Goal: Task Accomplishment & Management: Complete application form

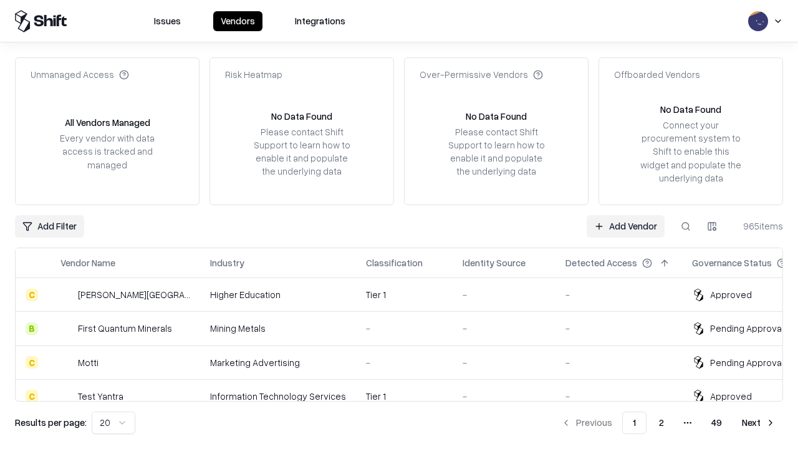
click at [625, 226] on link "Add Vendor" at bounding box center [626, 226] width 78 height 22
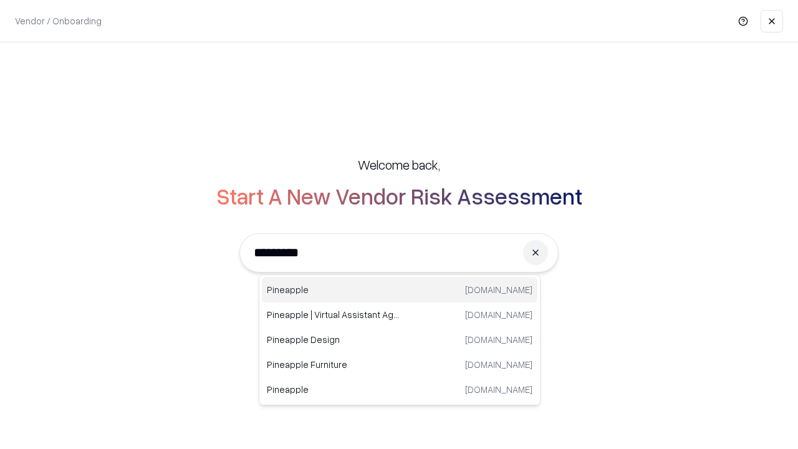
click at [400, 290] on div "Pineapple [DOMAIN_NAME]" at bounding box center [400, 290] width 276 height 25
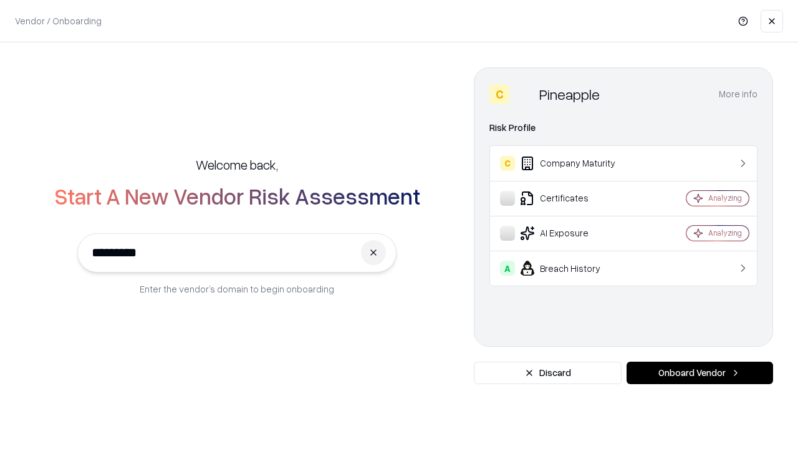
type input "*********"
click at [700, 373] on button "Onboard Vendor" at bounding box center [700, 373] width 147 height 22
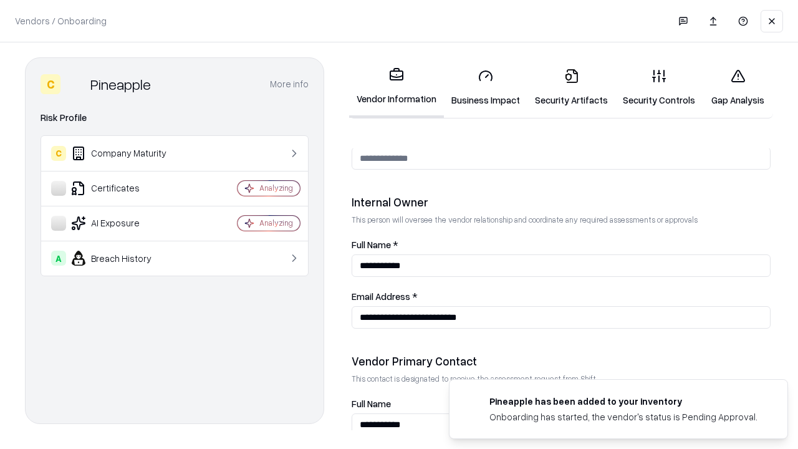
scroll to position [646, 0]
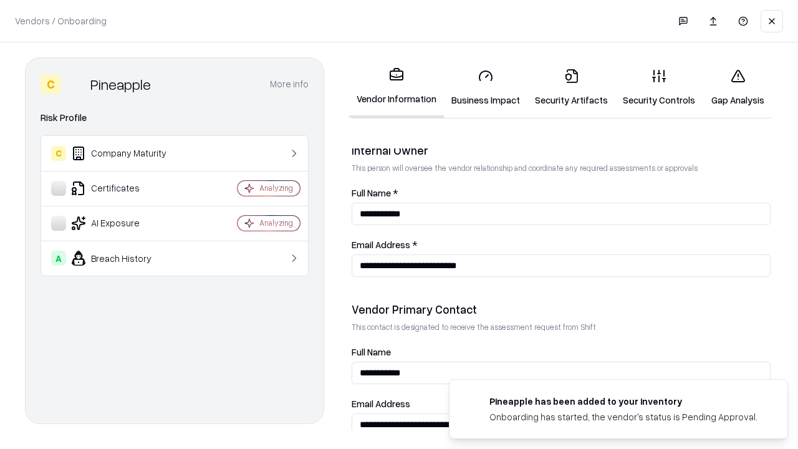
click at [486, 87] on link "Business Impact" at bounding box center [486, 88] width 84 height 58
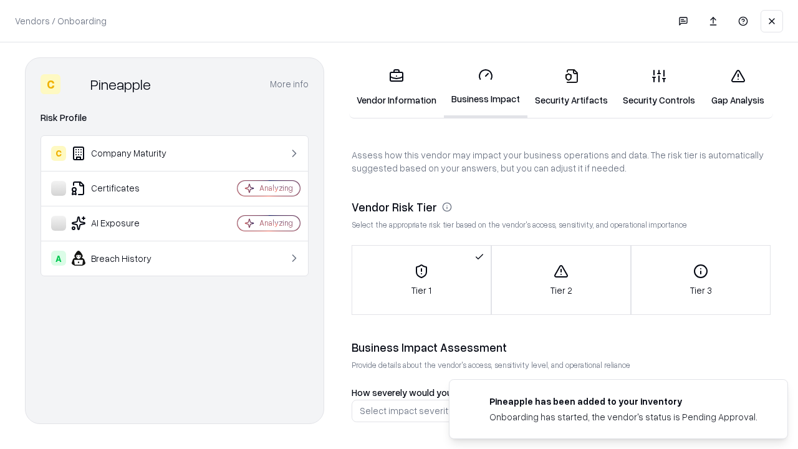
click at [571, 87] on link "Security Artifacts" at bounding box center [572, 88] width 88 height 58
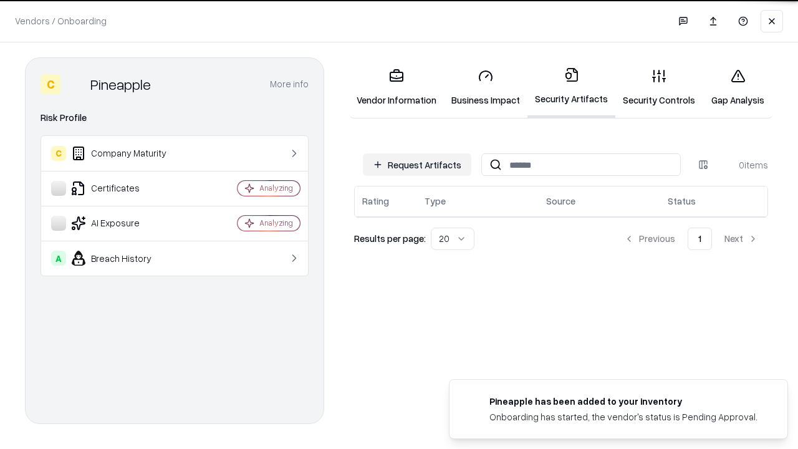
click at [417, 165] on button "Request Artifacts" at bounding box center [417, 164] width 109 height 22
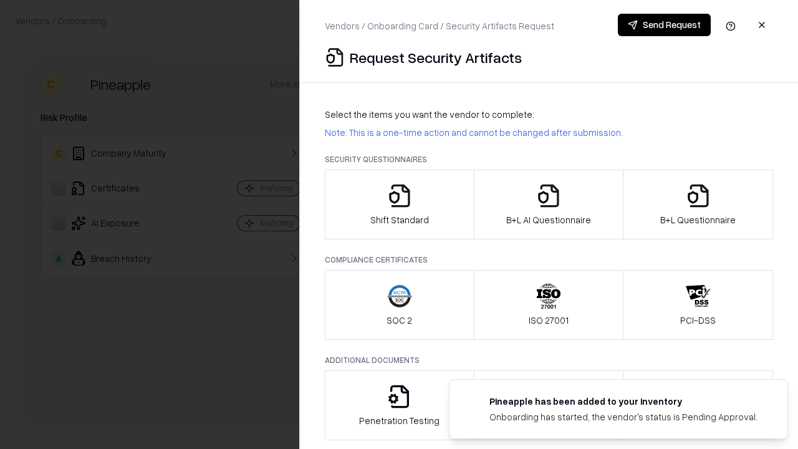
click at [399, 205] on icon "button" at bounding box center [399, 195] width 25 height 25
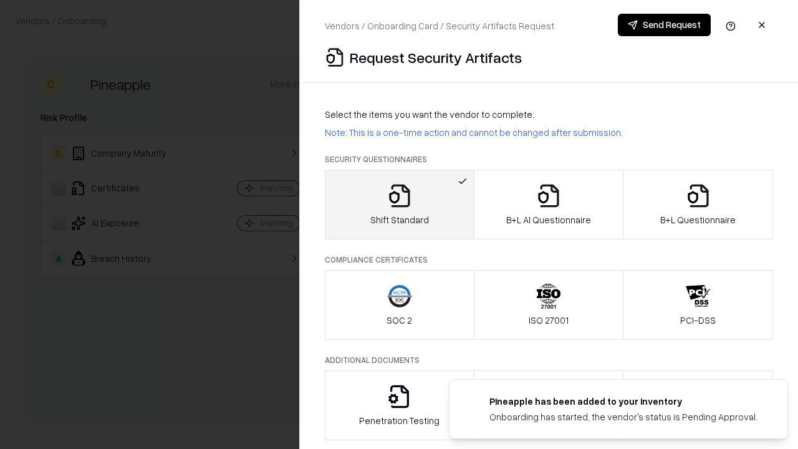
click at [664, 25] on button "Send Request" at bounding box center [664, 25] width 93 height 22
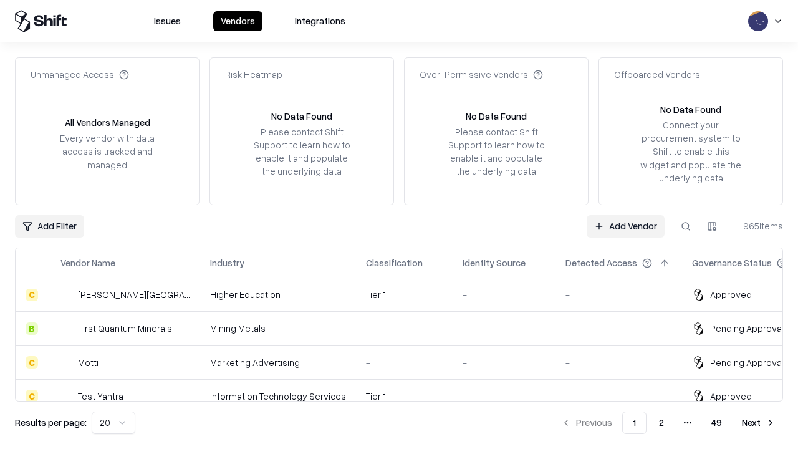
click at [686, 226] on button at bounding box center [686, 226] width 22 height 22
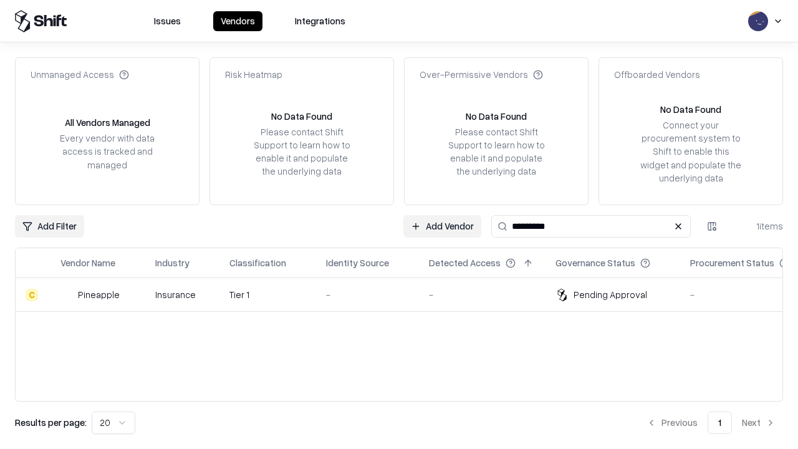
type input "*********"
click at [407, 294] on div "-" at bounding box center [367, 294] width 83 height 13
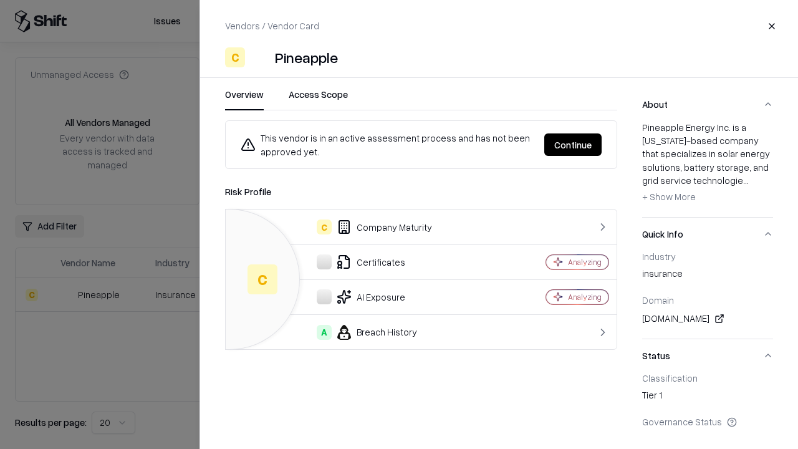
click at [573, 145] on button "Continue" at bounding box center [572, 144] width 57 height 22
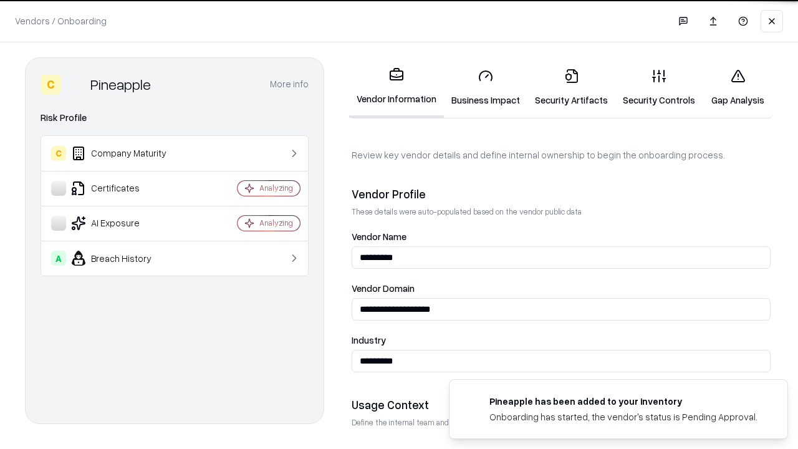
click at [571, 87] on link "Security Artifacts" at bounding box center [572, 88] width 88 height 58
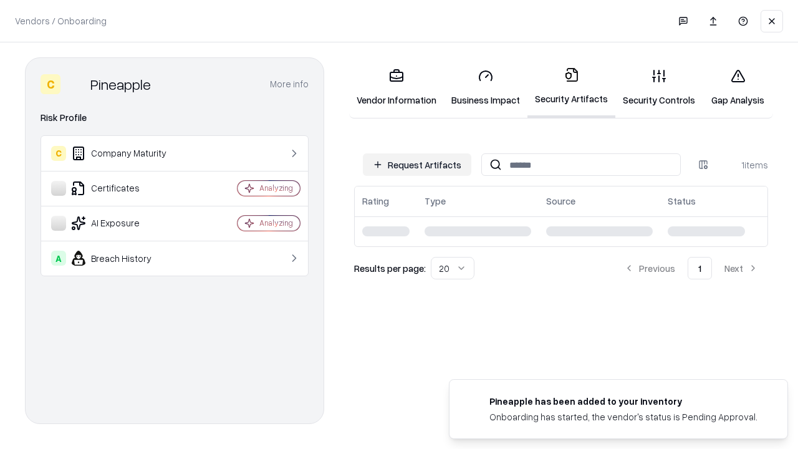
click at [659, 87] on link "Security Controls" at bounding box center [659, 88] width 87 height 58
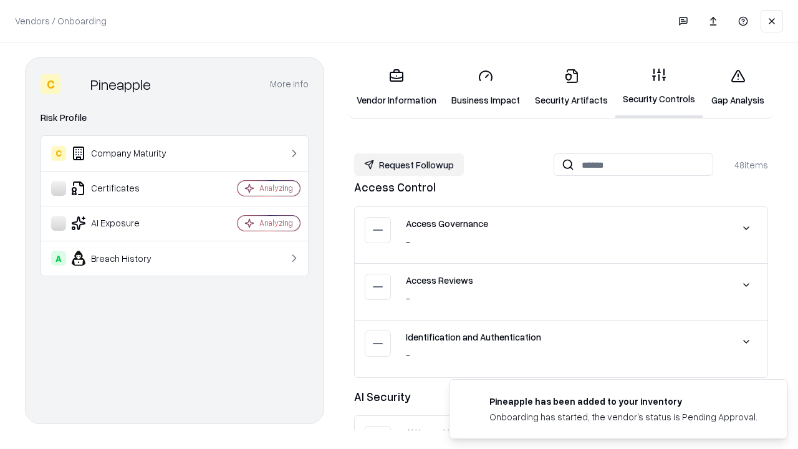
click at [409, 165] on button "Request Followup" at bounding box center [409, 164] width 110 height 22
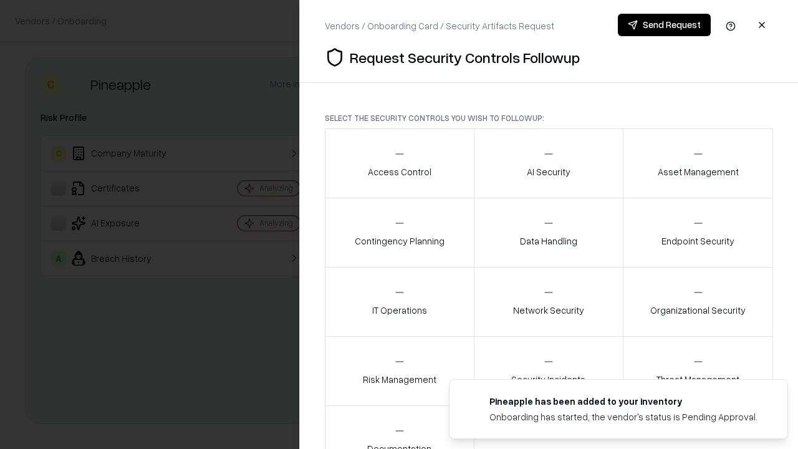
click at [399, 163] on div "Access Control" at bounding box center [400, 163] width 64 height 31
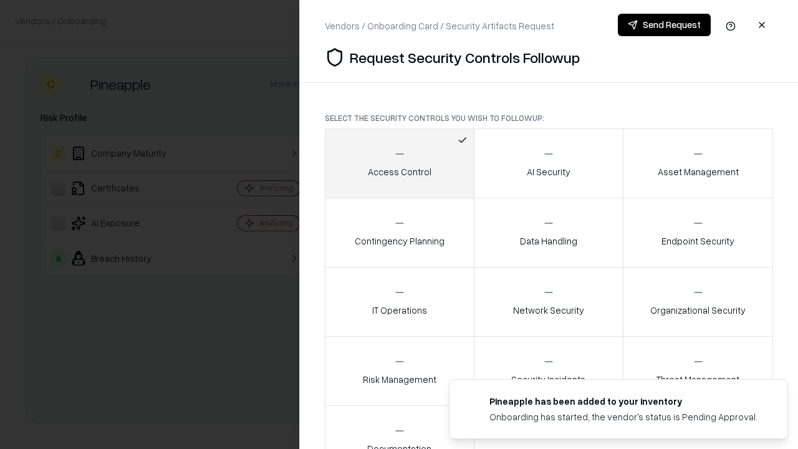
click at [664, 25] on button "Send Request" at bounding box center [664, 25] width 93 height 22
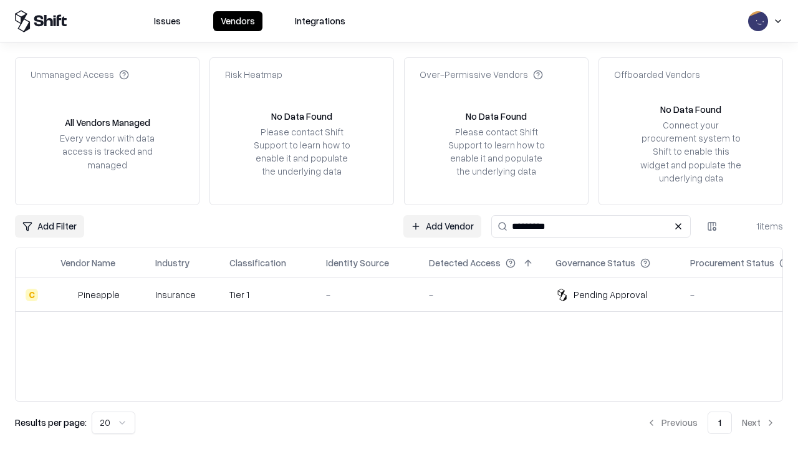
type input "*********"
click at [407, 294] on div "-" at bounding box center [367, 294] width 83 height 13
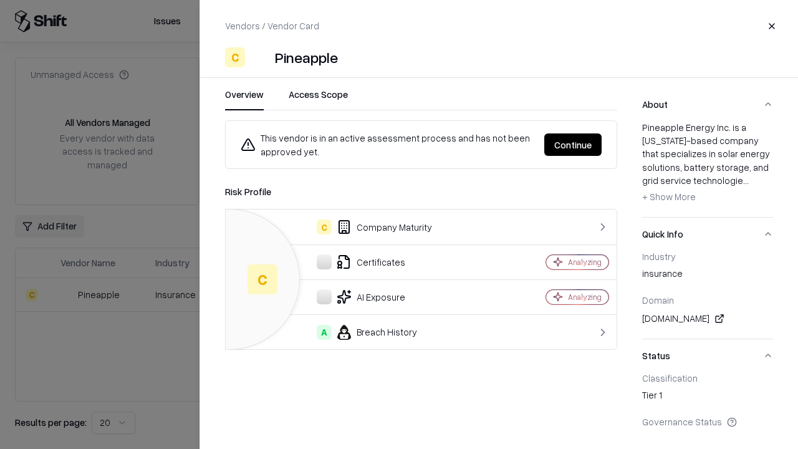
click at [573, 145] on button "Continue" at bounding box center [572, 144] width 57 height 22
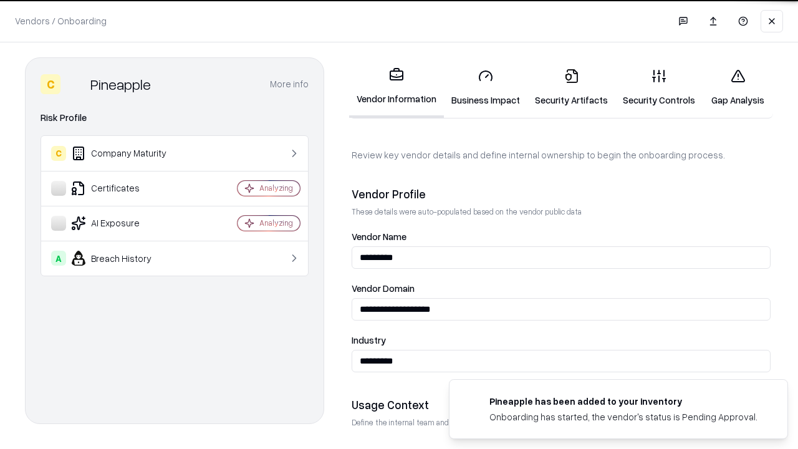
click at [738, 87] on link "Gap Analysis" at bounding box center [738, 88] width 70 height 58
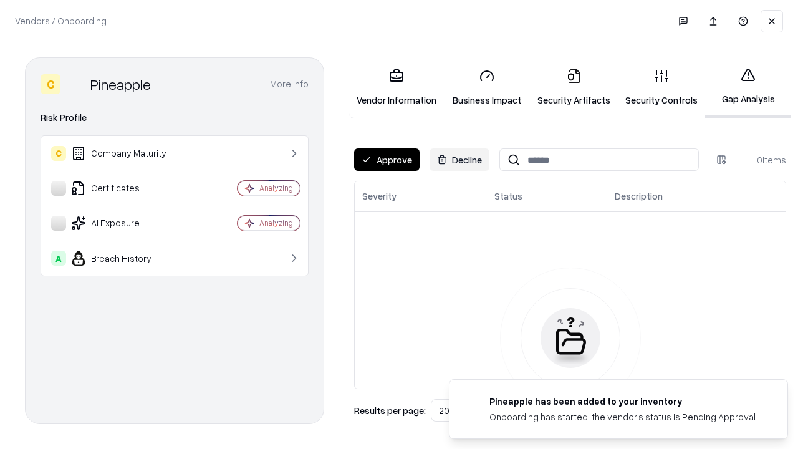
click at [387, 160] on button "Approve" at bounding box center [386, 159] width 65 height 22
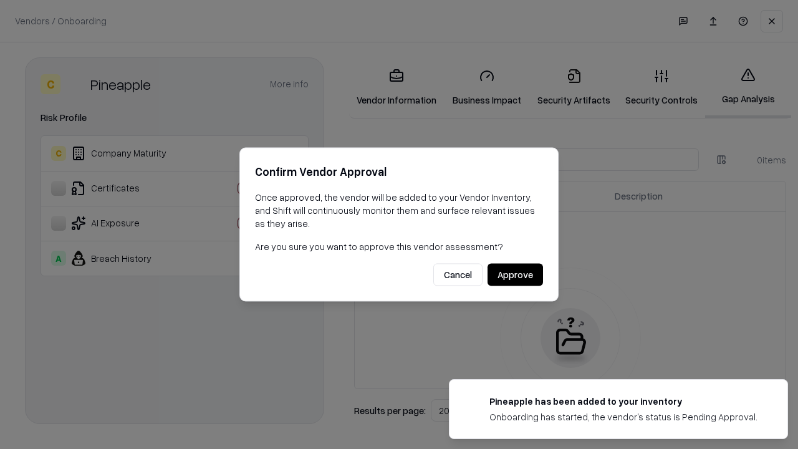
click at [515, 274] on button "Approve" at bounding box center [516, 275] width 56 height 22
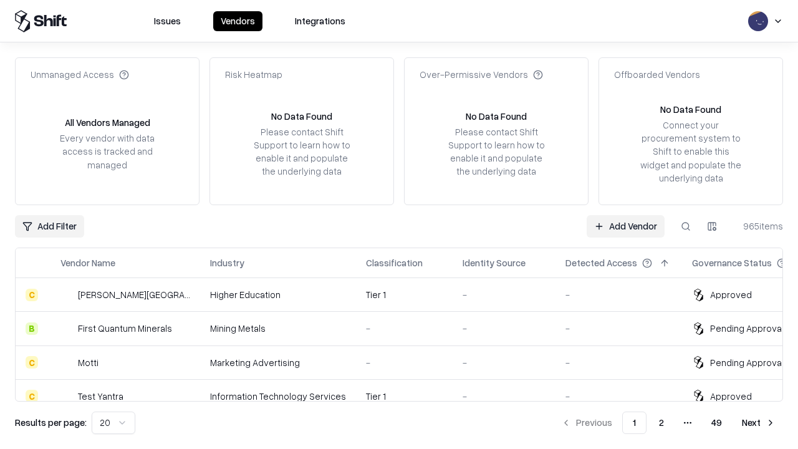
type input "*********"
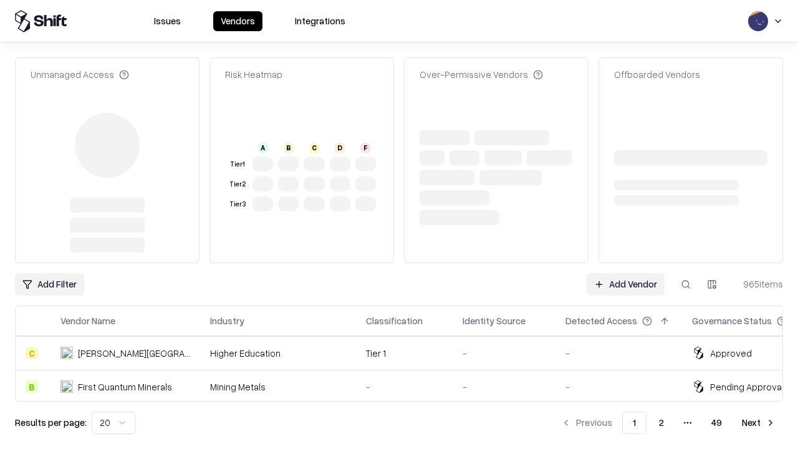
click at [625, 273] on link "Add Vendor" at bounding box center [626, 284] width 78 height 22
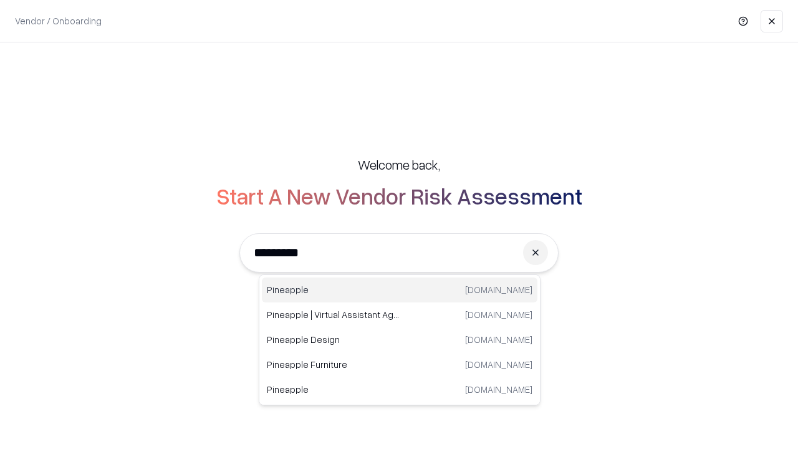
click at [400, 290] on div "Pineapple [DOMAIN_NAME]" at bounding box center [400, 290] width 276 height 25
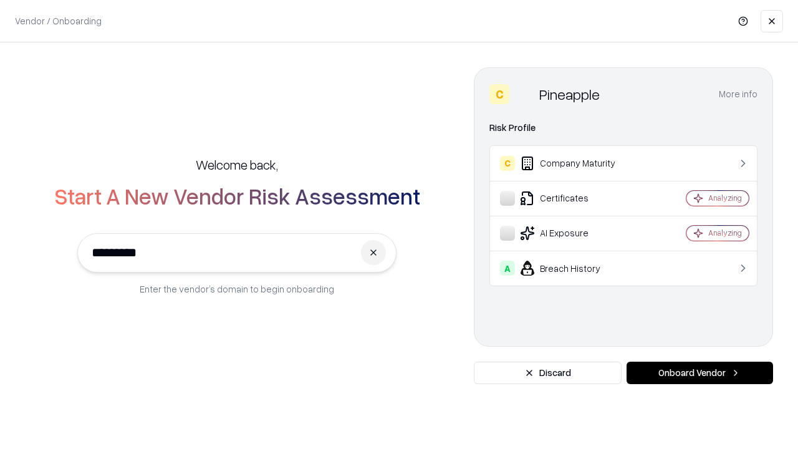
type input "*********"
click at [700, 373] on button "Onboard Vendor" at bounding box center [700, 373] width 147 height 22
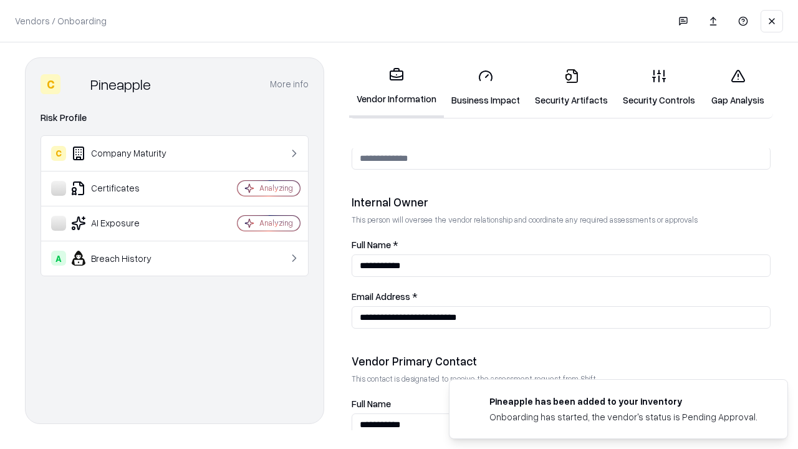
scroll to position [646, 0]
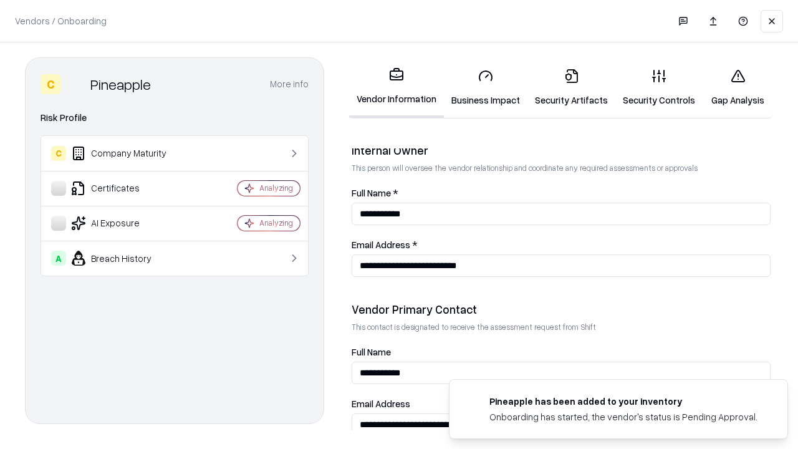
click at [738, 87] on link "Gap Analysis" at bounding box center [738, 88] width 70 height 58
